Goal: Task Accomplishment & Management: Use online tool/utility

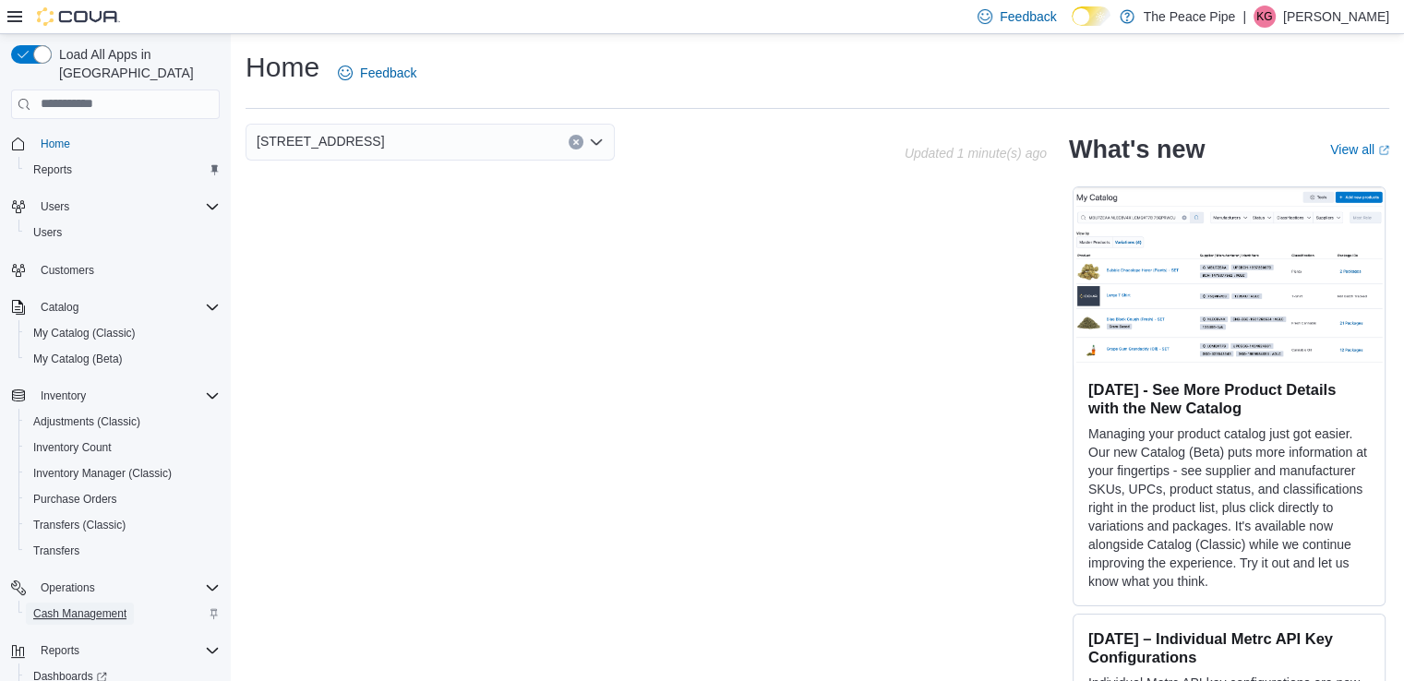
click at [89, 607] on span "Cash Management" at bounding box center [79, 614] width 93 height 15
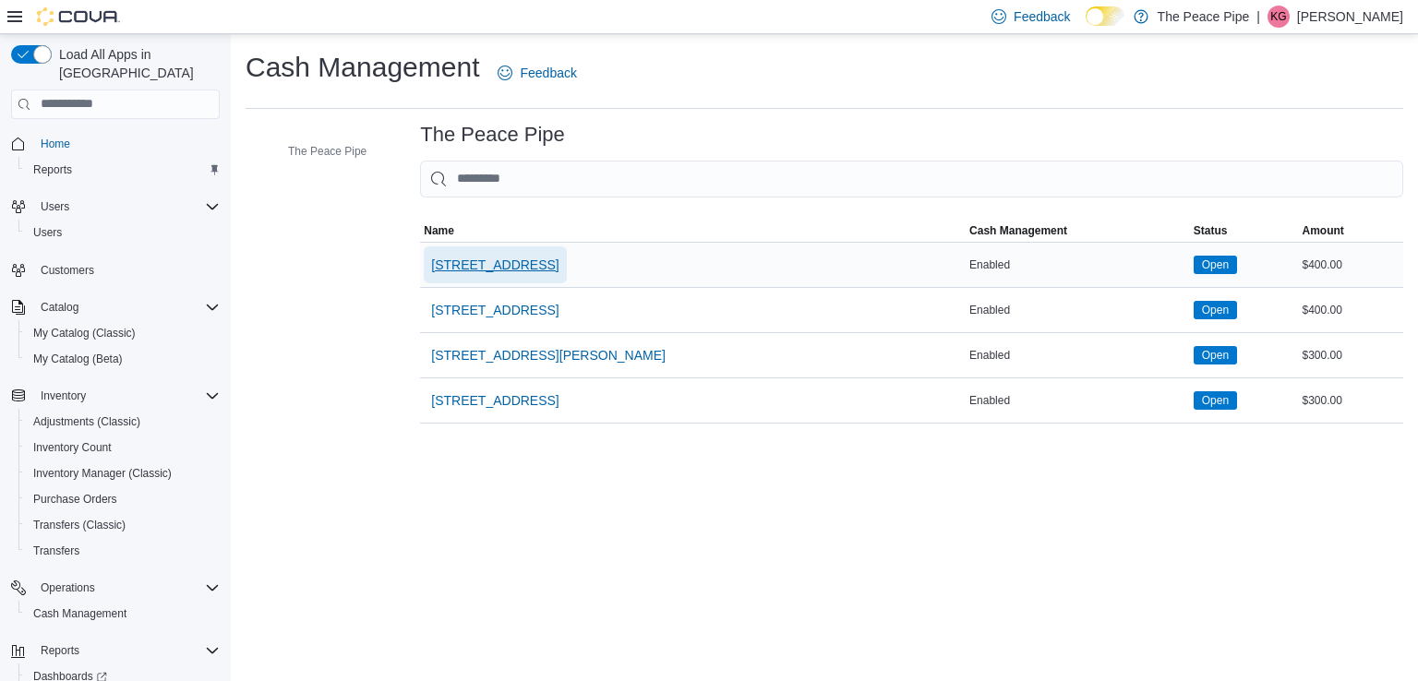
click at [469, 261] on span "[STREET_ADDRESS]" at bounding box center [494, 265] width 127 height 18
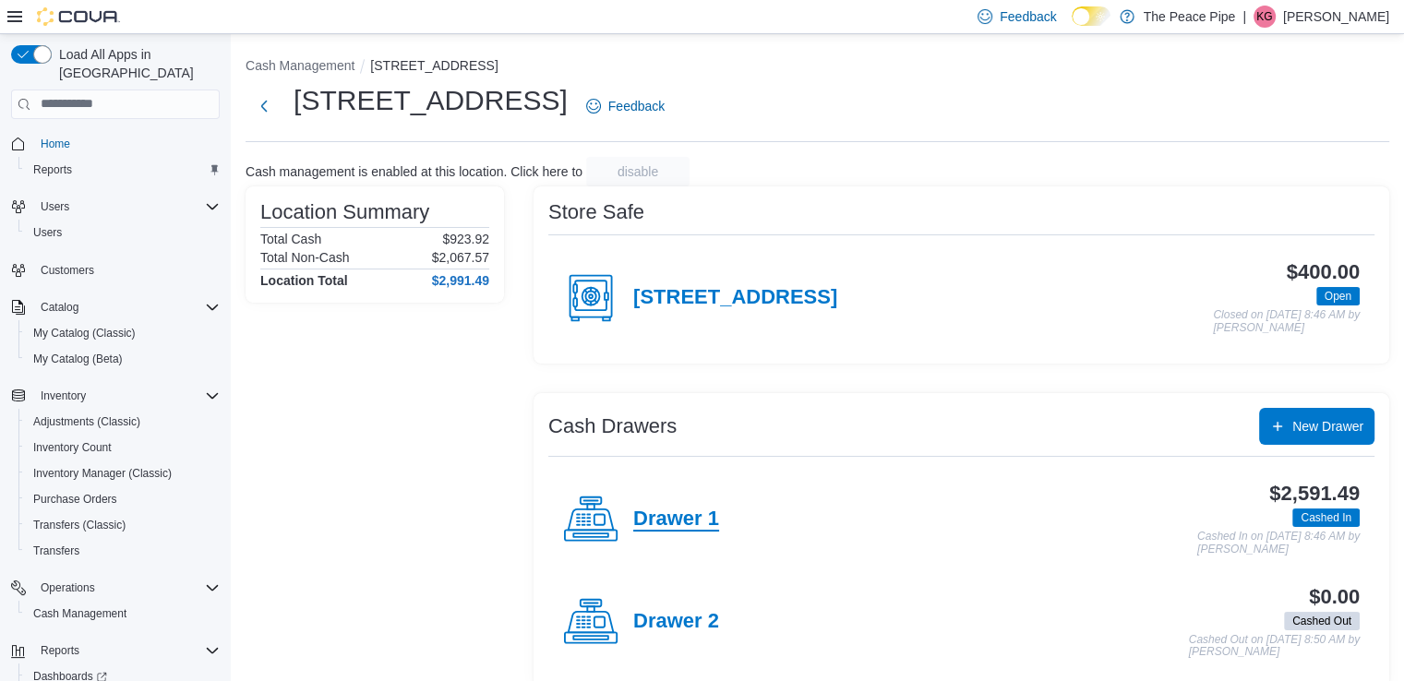
click at [663, 527] on h4 "Drawer 1" at bounding box center [676, 520] width 86 height 24
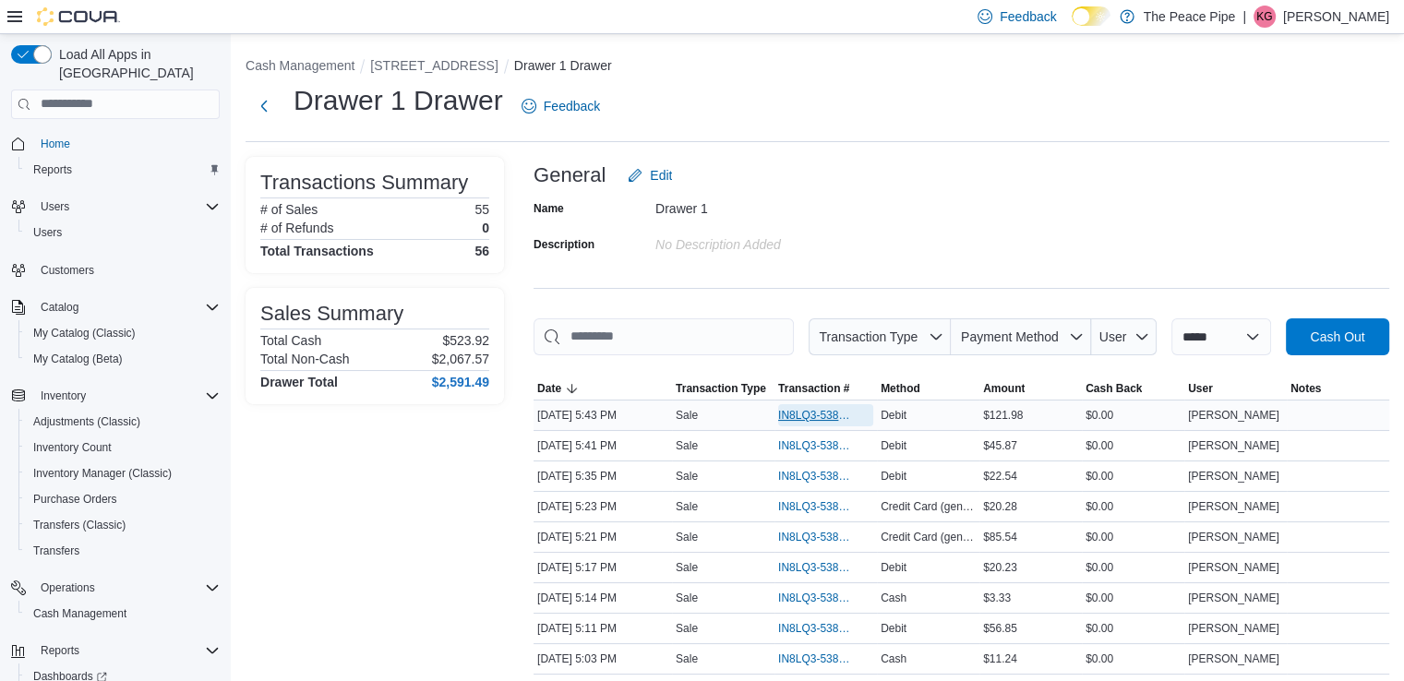
click at [836, 418] on span "IN8LQ3-538996" at bounding box center [816, 415] width 77 height 15
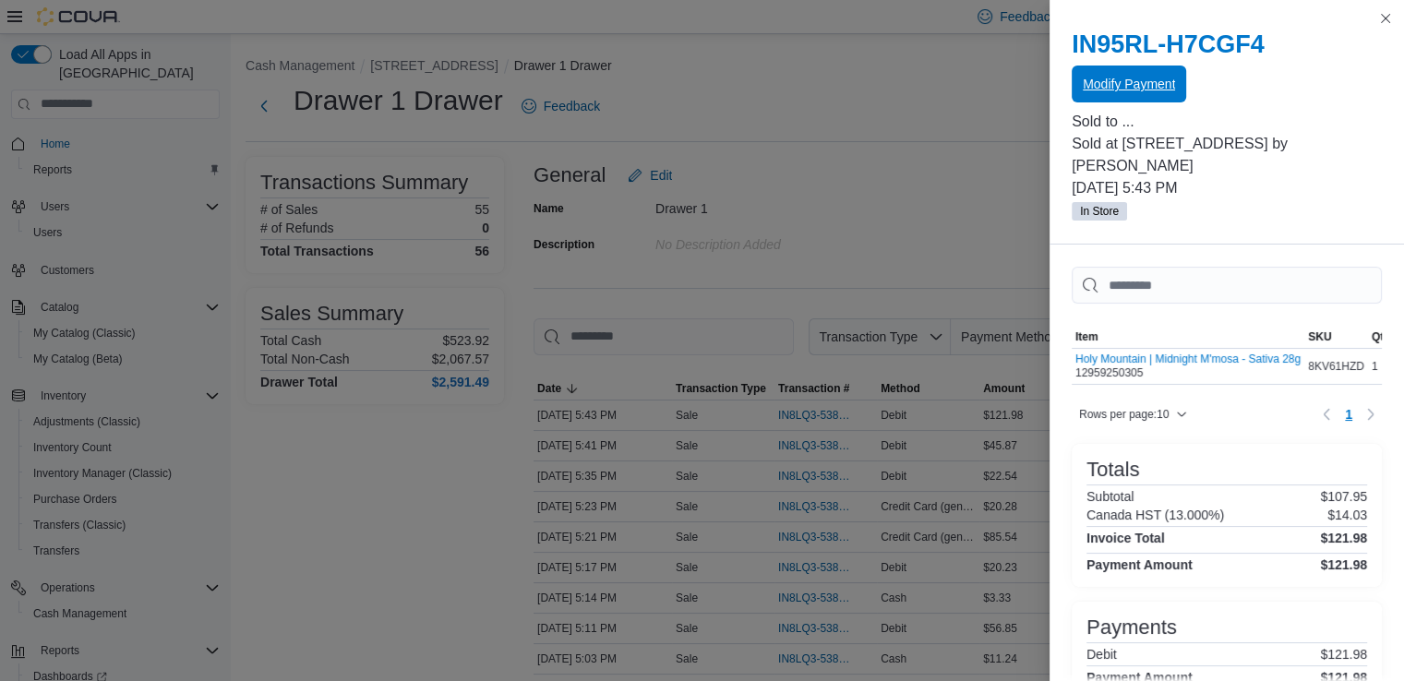
click at [1132, 90] on span "Modify Payment" at bounding box center [1129, 84] width 92 height 18
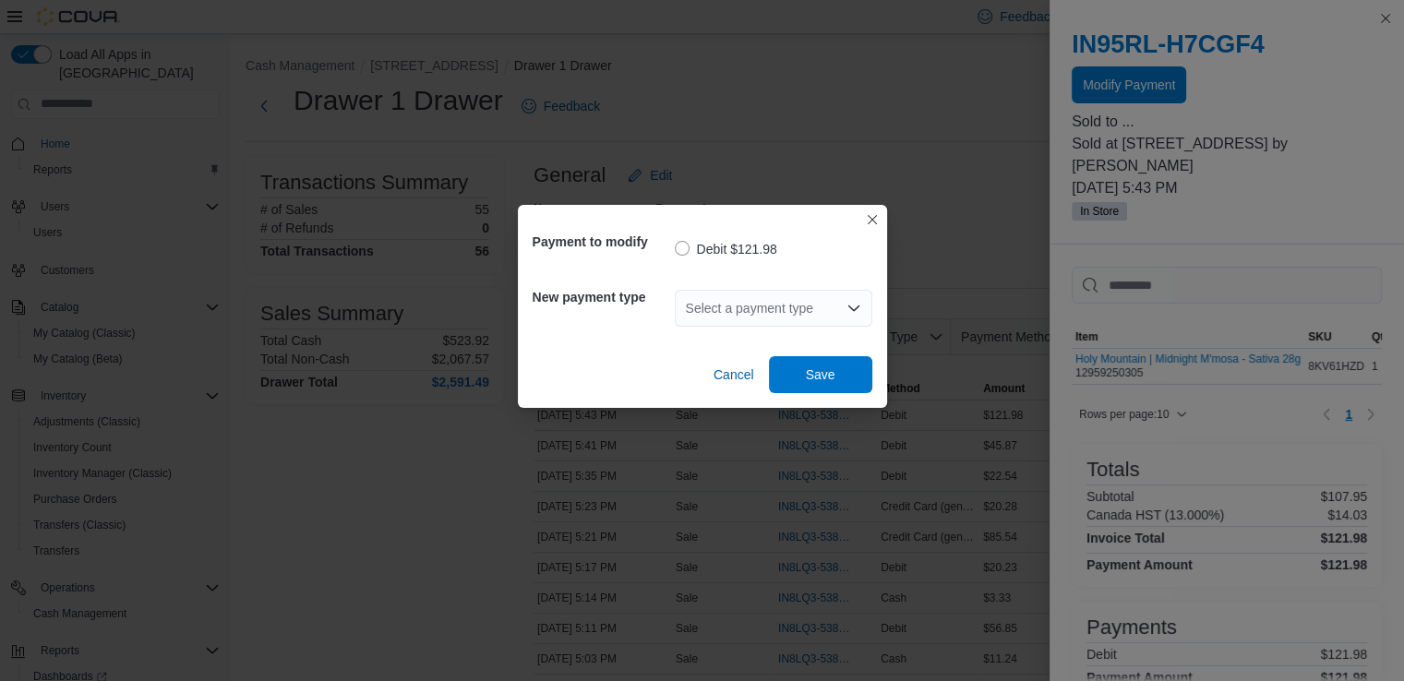
click at [828, 311] on div "Select a payment type" at bounding box center [774, 308] width 198 height 37
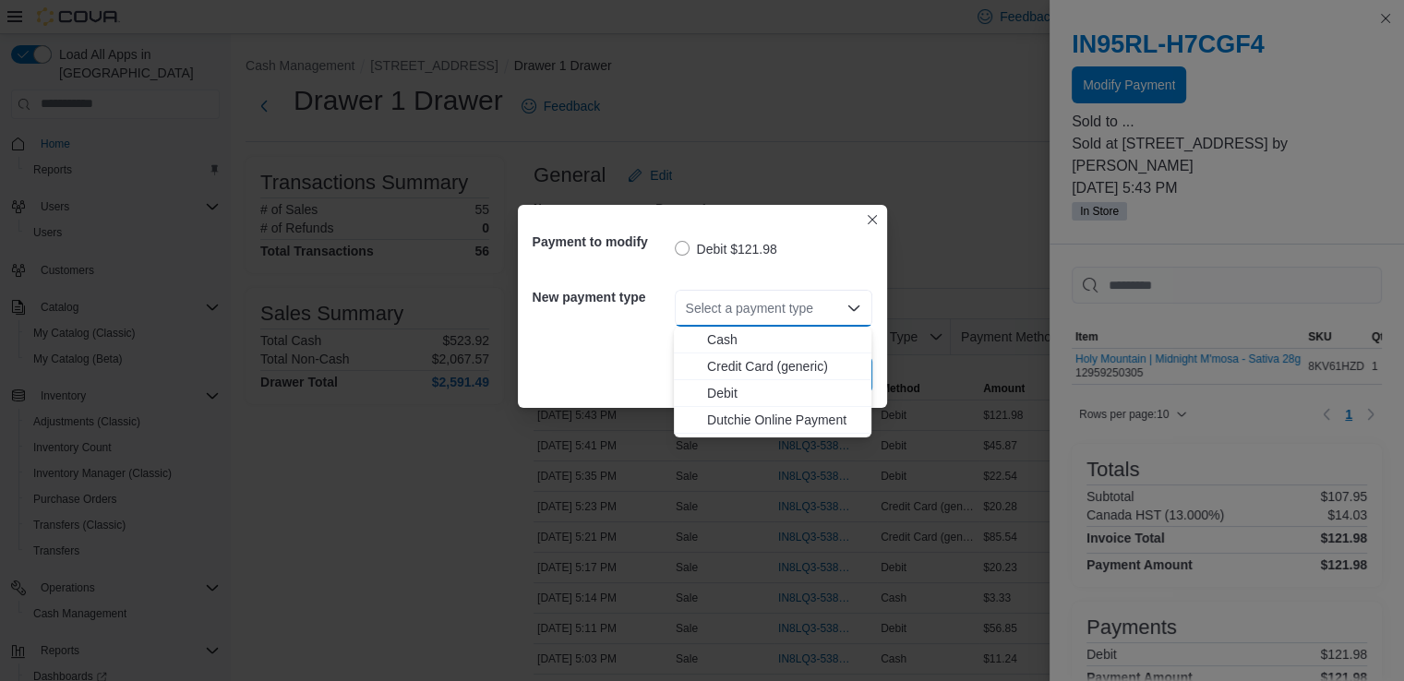
click at [828, 311] on div "Select a payment type" at bounding box center [774, 308] width 198 height 37
click at [794, 369] on span "Credit Card (generic)" at bounding box center [783, 366] width 153 height 18
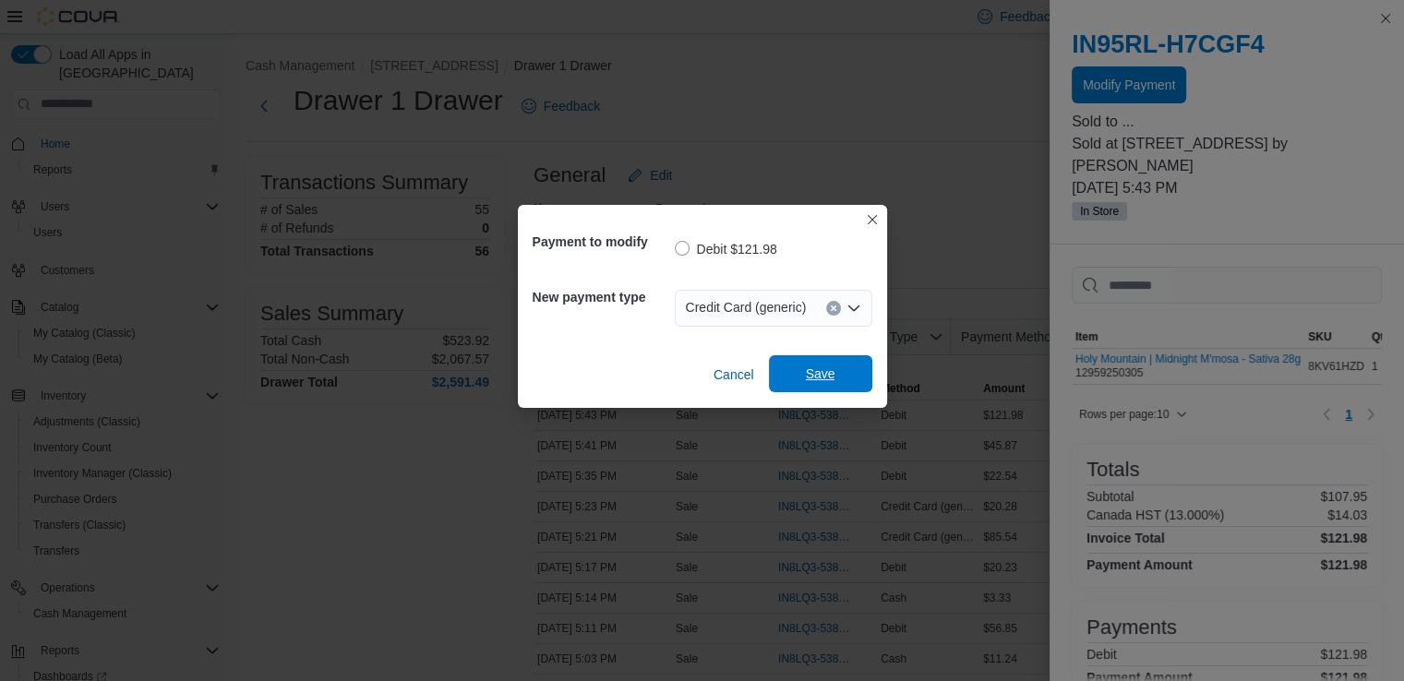
click at [809, 378] on span "Save" at bounding box center [821, 374] width 30 height 18
